Goal: Find specific page/section: Find specific page/section

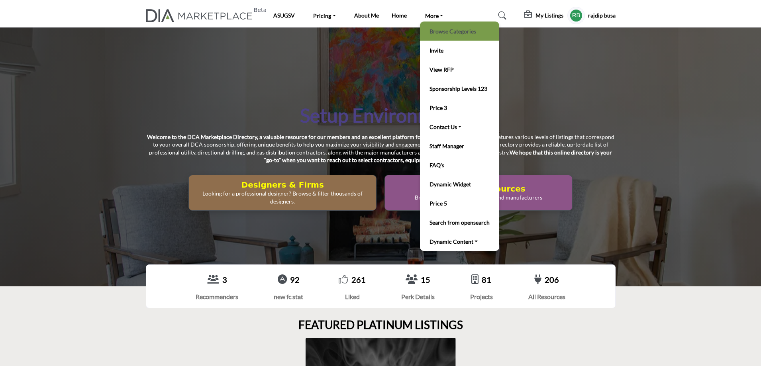
click at [444, 27] on link "Browse Categories" at bounding box center [459, 30] width 71 height 11
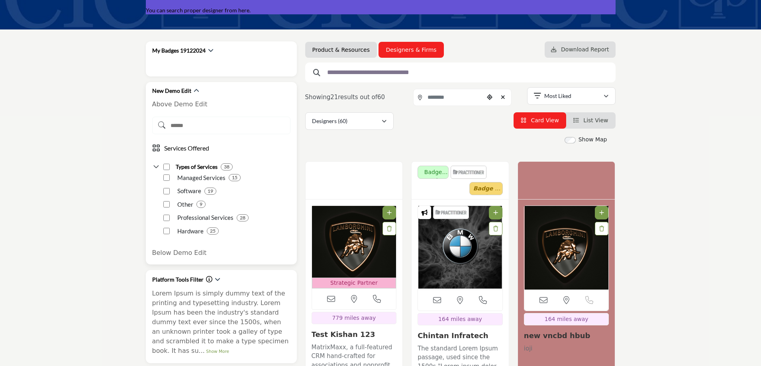
scroll to position [120, 0]
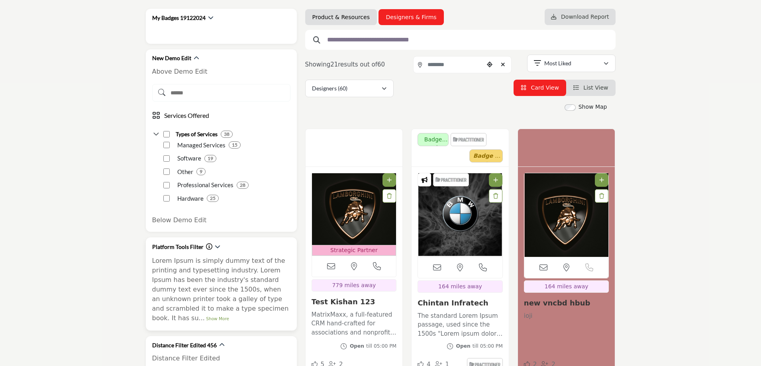
click at [206, 245] on icon "Information about Platform Tools Filter" at bounding box center [209, 246] width 6 height 6
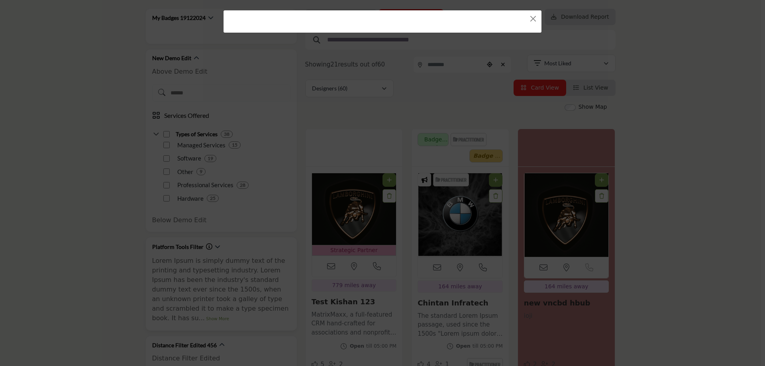
click at [207, 245] on div at bounding box center [382, 183] width 765 height 366
click at [536, 20] on button "Close" at bounding box center [533, 18] width 11 height 11
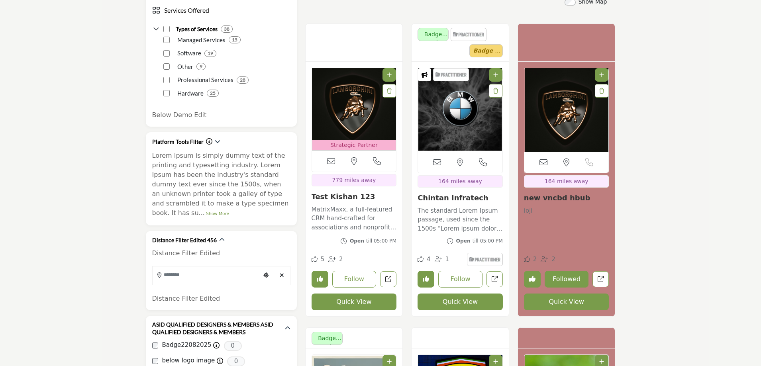
scroll to position [239, 0]
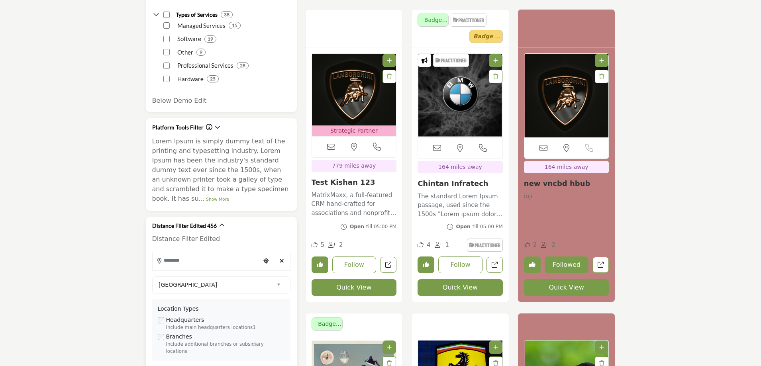
click at [197, 253] on input "Search Location" at bounding box center [207, 261] width 108 height 16
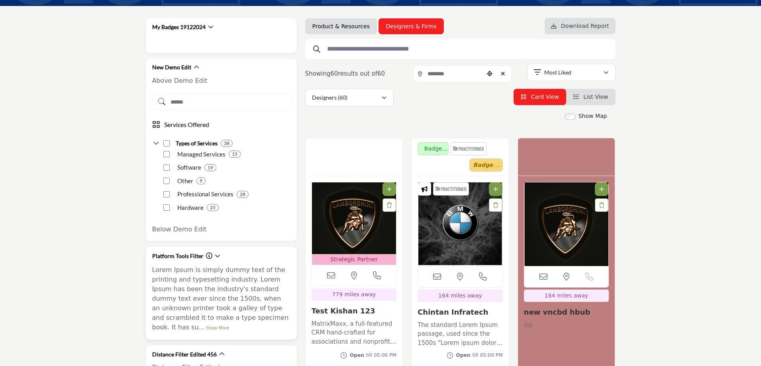
scroll to position [80, 0]
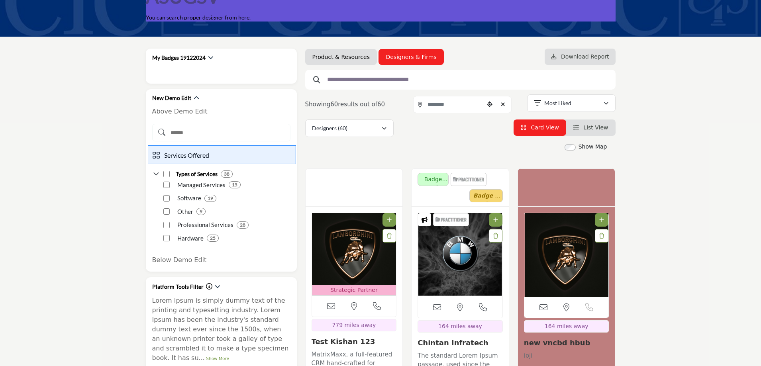
drag, startPoint x: 148, startPoint y: 145, endPoint x: 296, endPoint y: 164, distance: 149.4
click at [296, 164] on div at bounding box center [380, 183] width 761 height 366
drag, startPoint x: 217, startPoint y: 174, endPoint x: 176, endPoint y: 177, distance: 41.1
click at [176, 177] on div "Types of Services 38" at bounding box center [192, 174] width 80 height 8
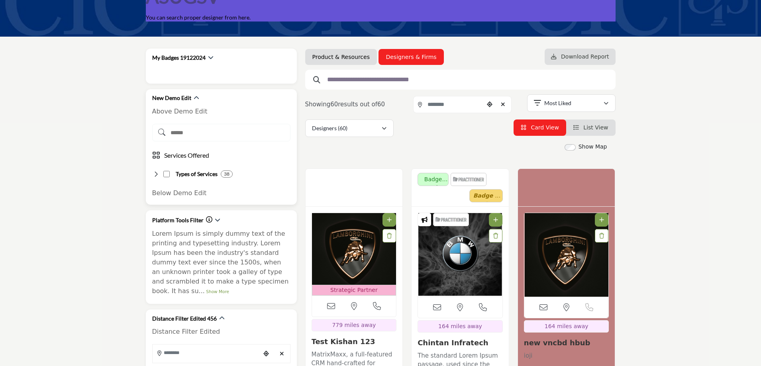
copy h3 "Types of Services"
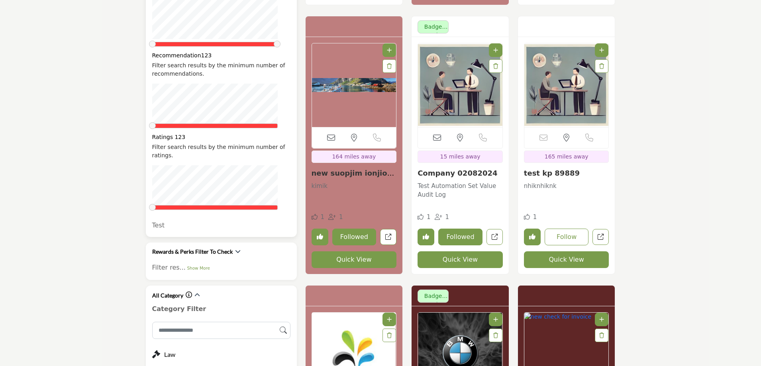
scroll to position [1315, 0]
